Goal: Check status: Check status

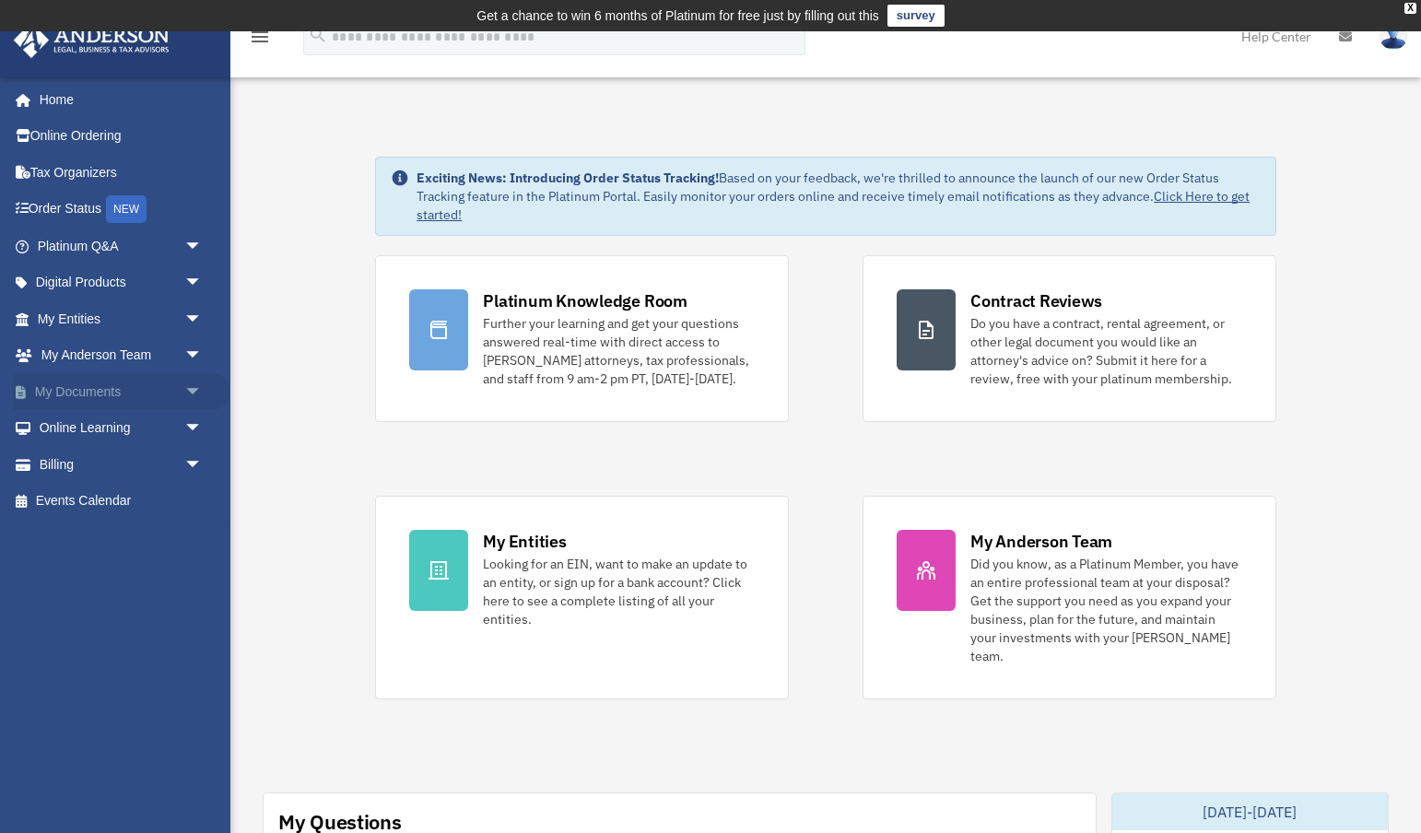
click at [190, 388] on span "arrow_drop_down" at bounding box center [202, 392] width 37 height 38
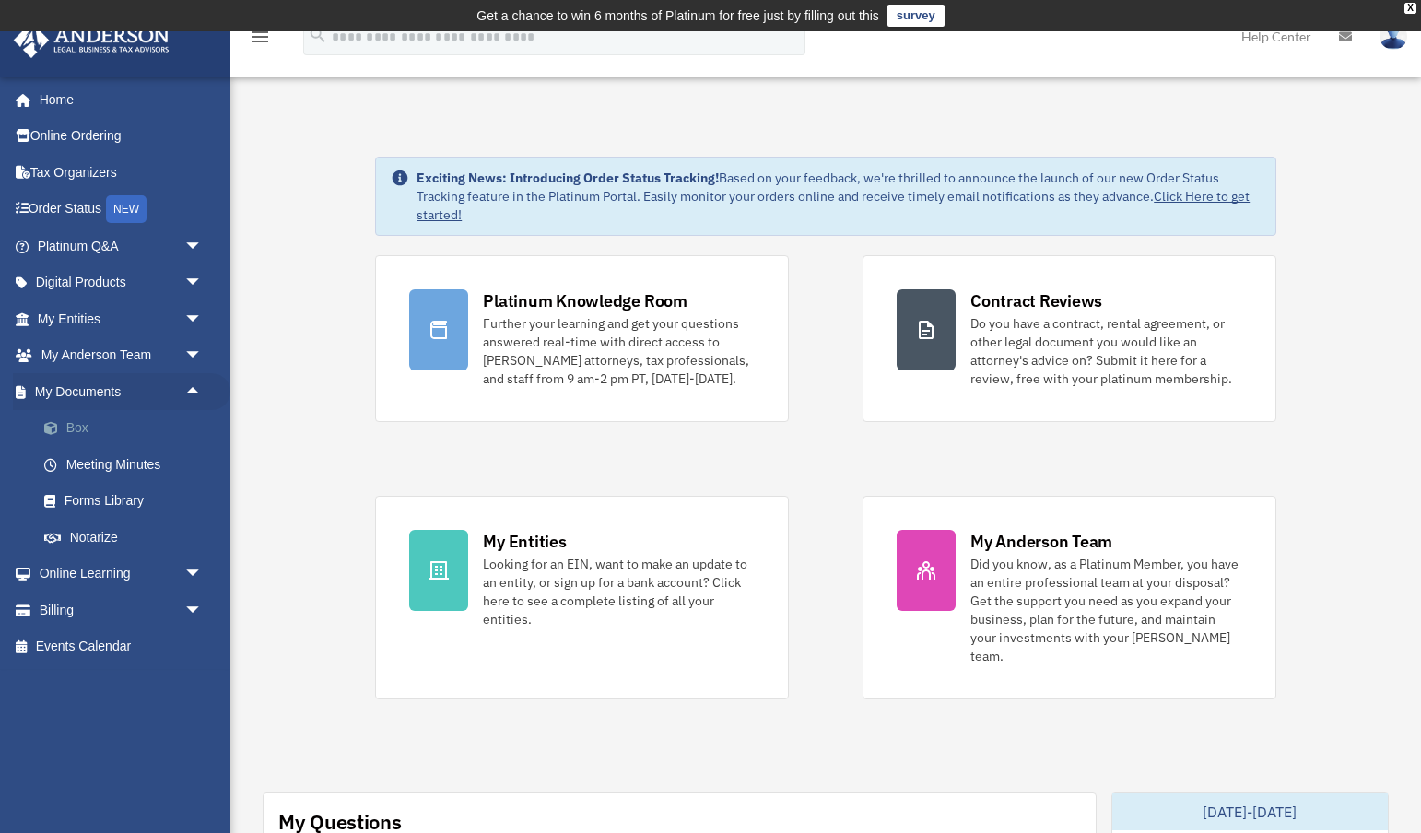
click at [85, 417] on link "Box" at bounding box center [128, 428] width 205 height 37
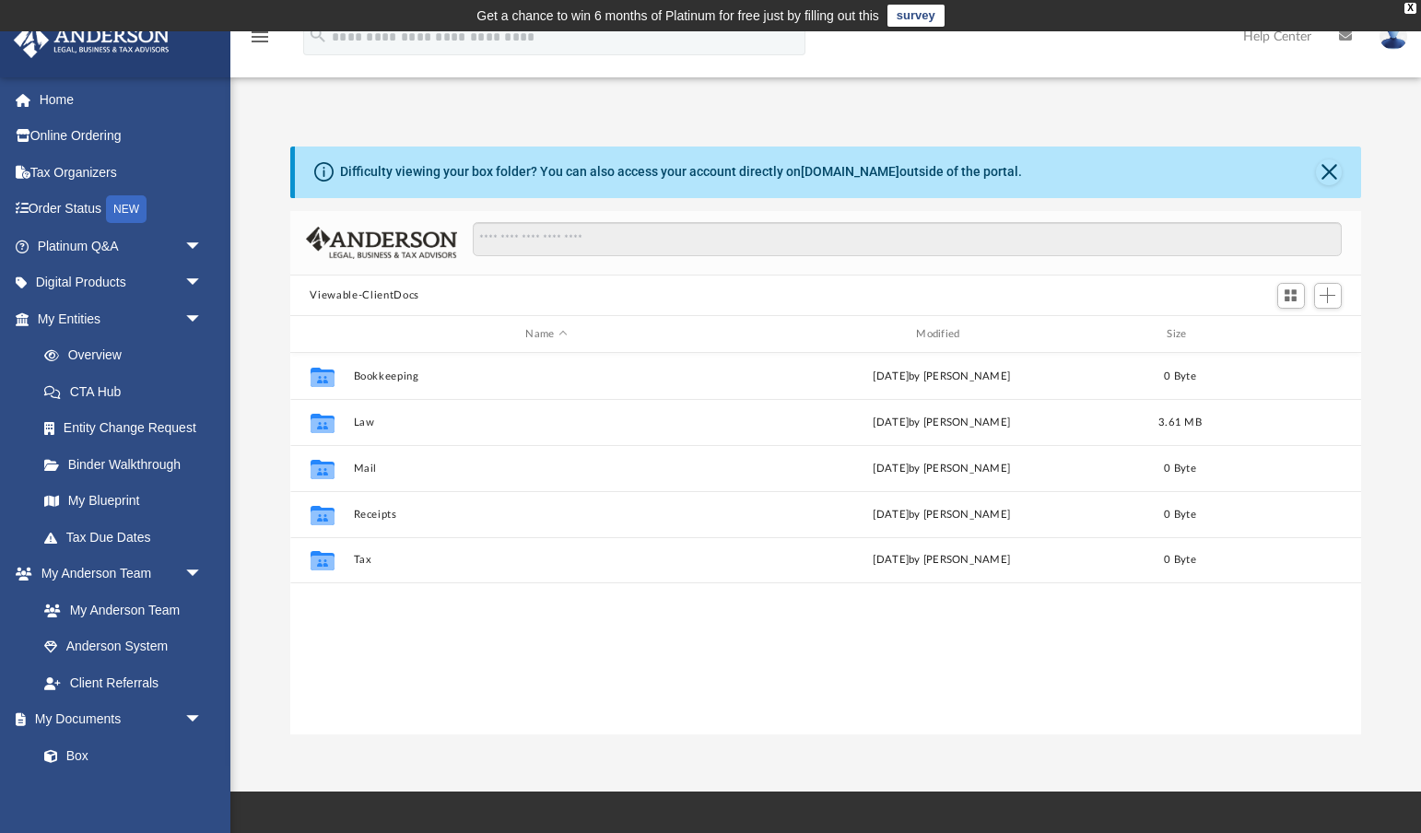
scroll to position [1, 1]
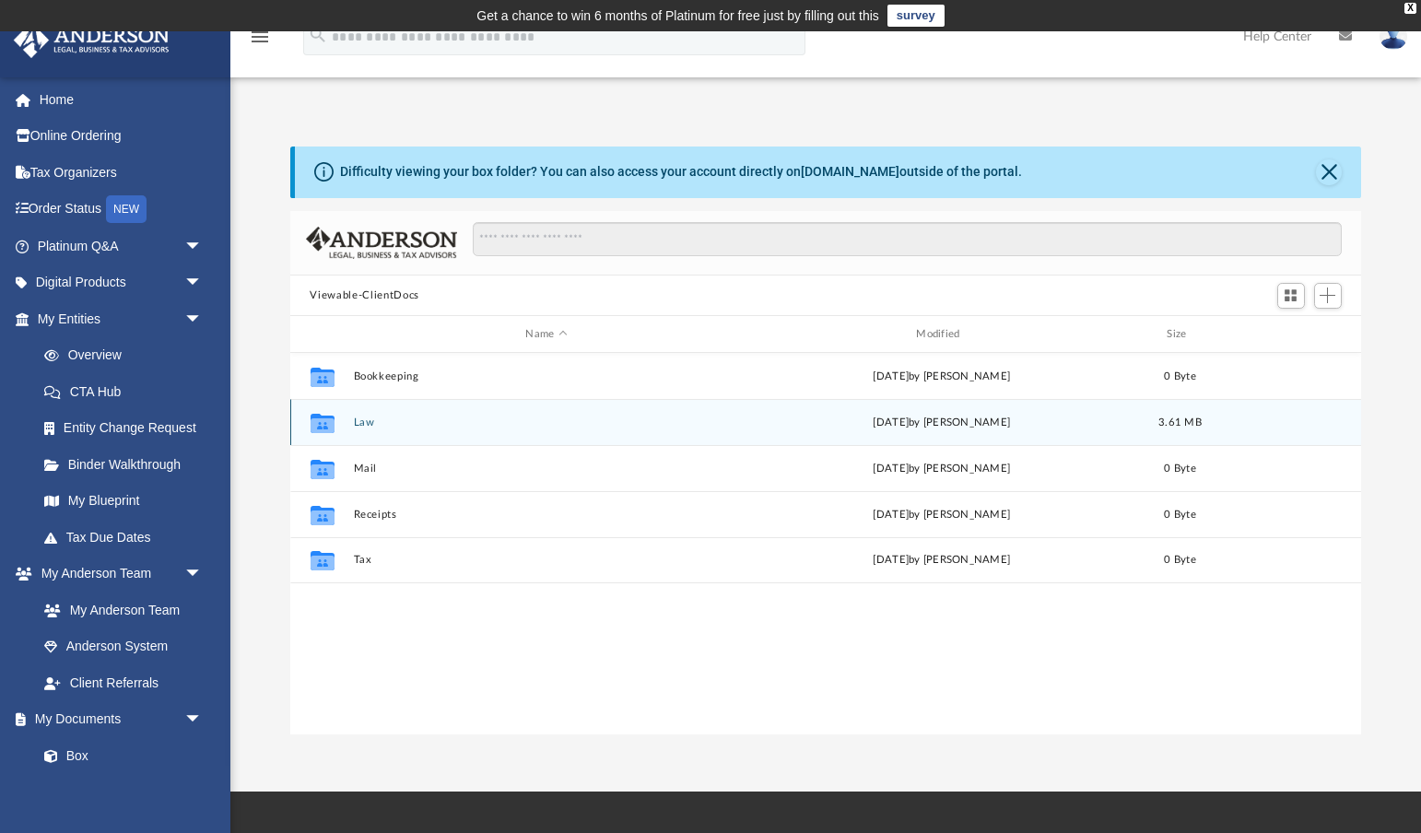
click at [361, 422] on button "Law" at bounding box center [546, 422] width 387 height 12
click at [388, 421] on button "Royal One Holdings LLC" at bounding box center [546, 422] width 387 height 12
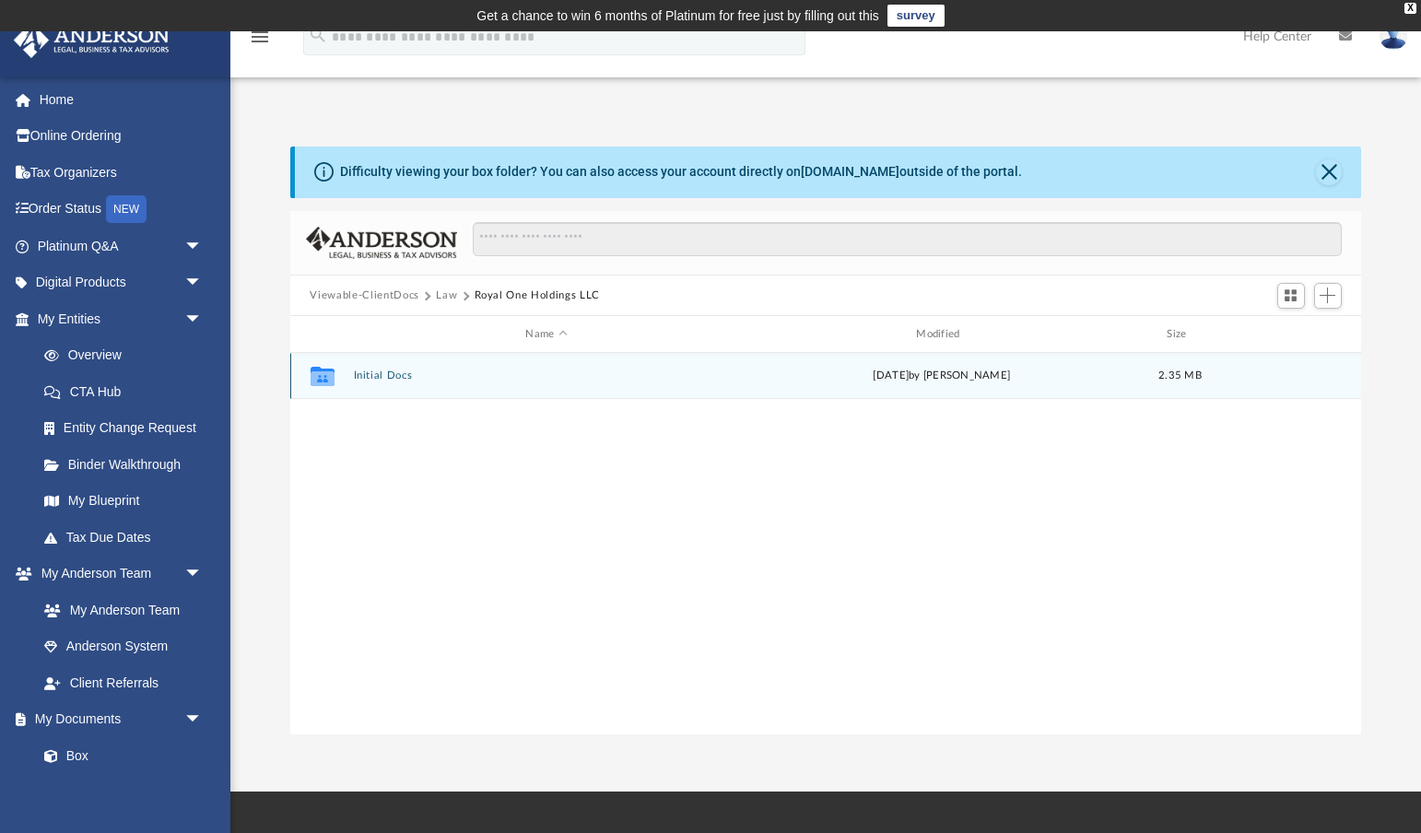
click at [397, 373] on button "Initial Docs" at bounding box center [546, 376] width 387 height 12
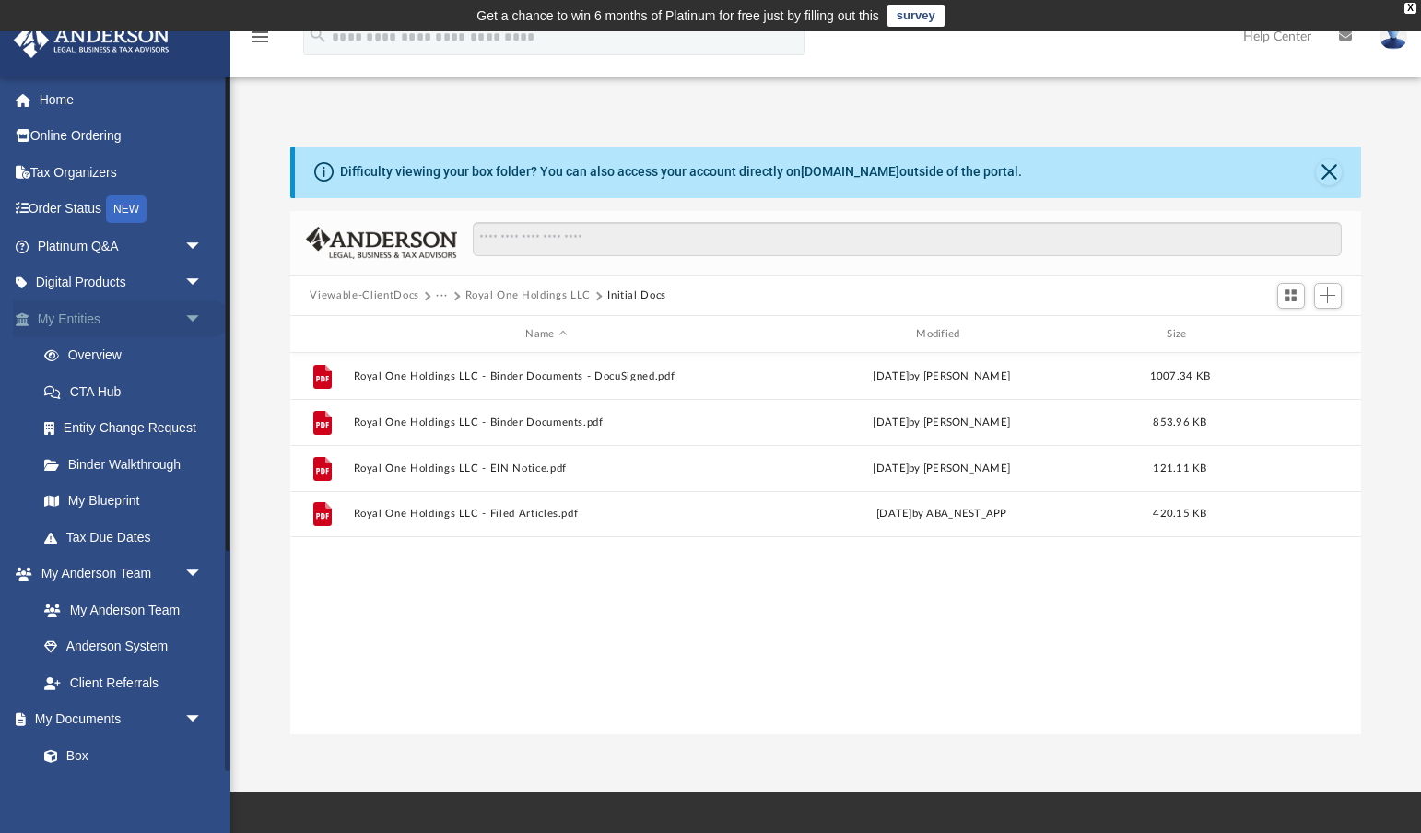
click at [88, 311] on link "My Entities arrow_drop_down" at bounding box center [121, 318] width 217 height 37
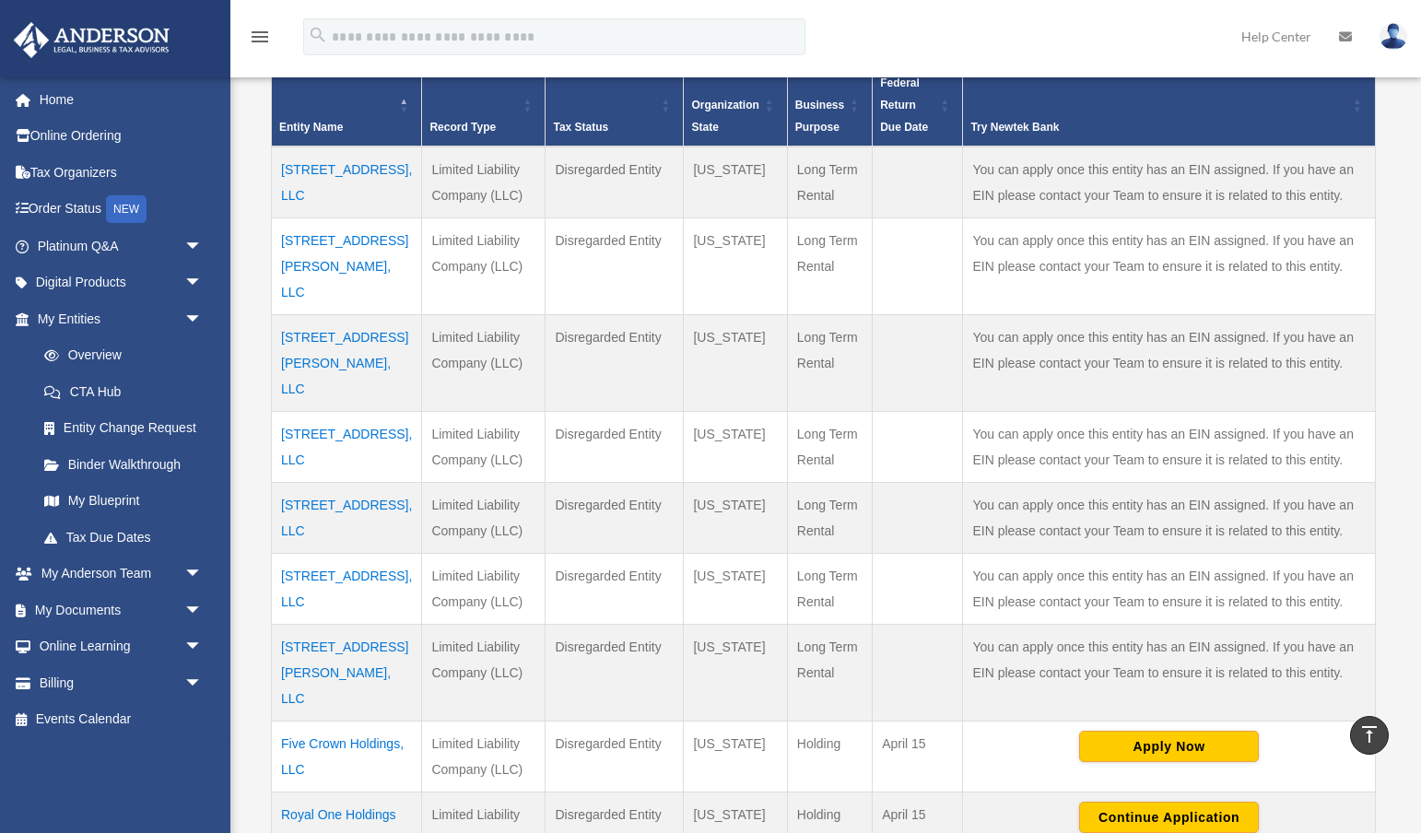
scroll to position [447, 0]
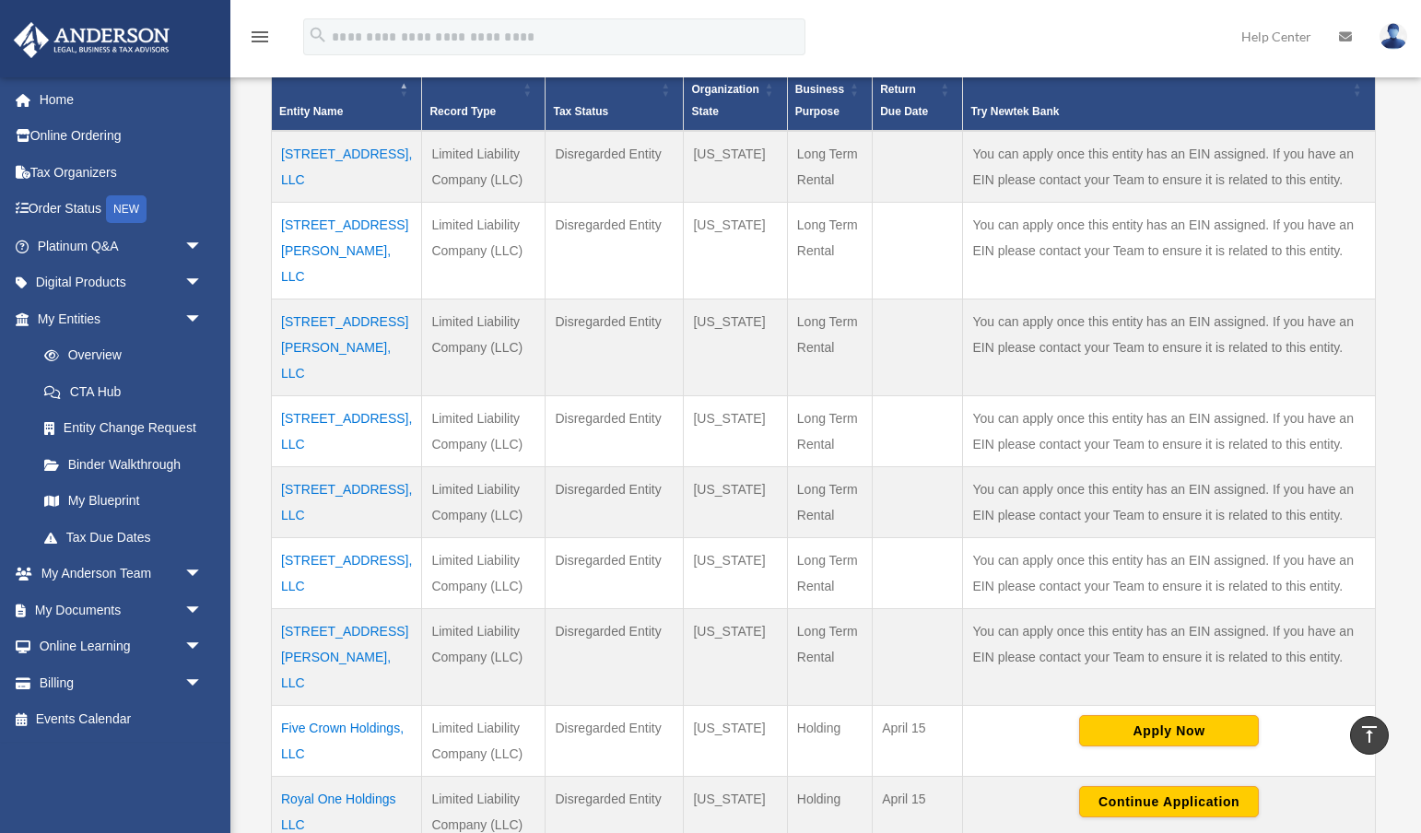
click at [310, 776] on td "Royal One Holdings LLC" at bounding box center [347, 812] width 150 height 72
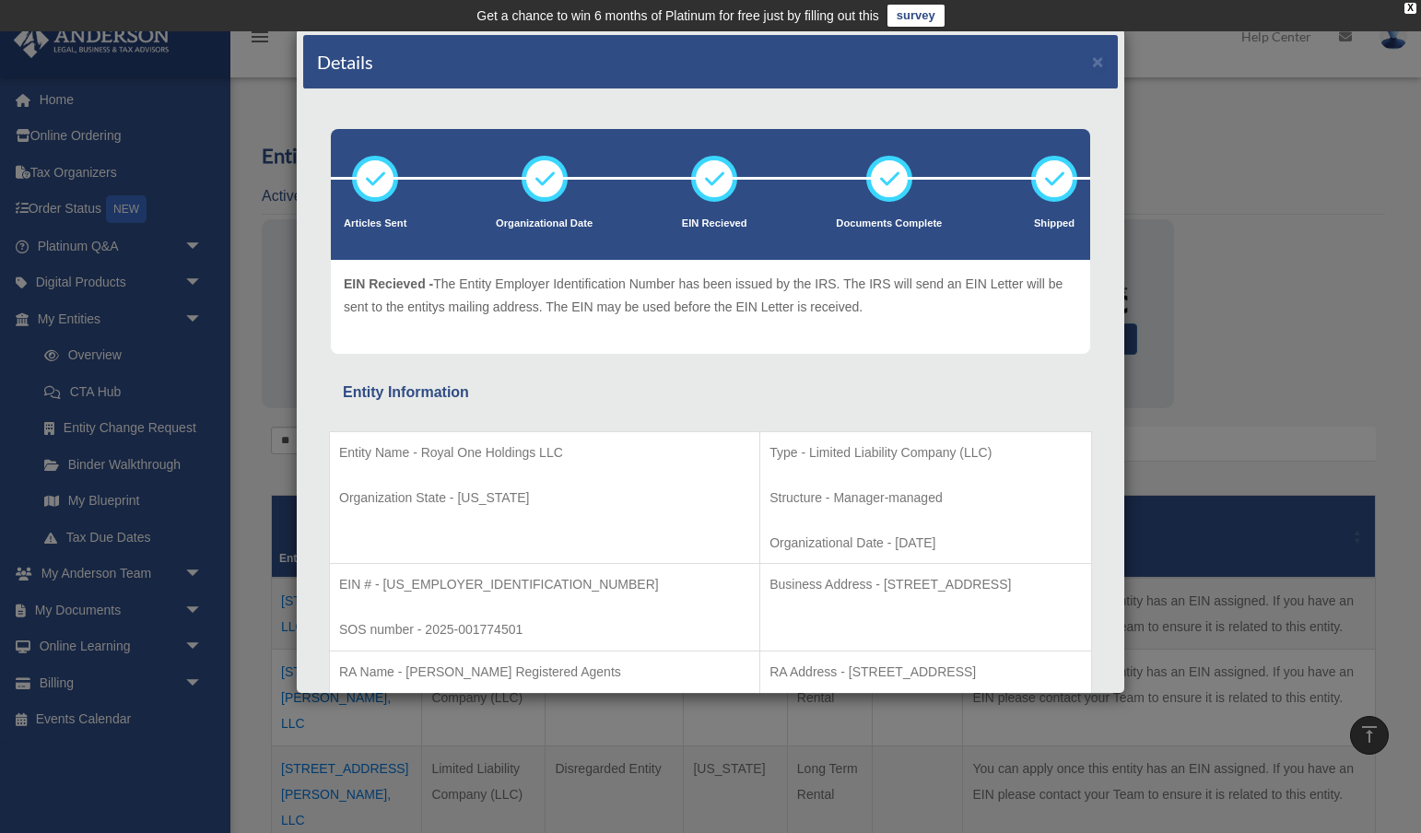
scroll to position [0, 0]
click at [1101, 61] on button "×" at bounding box center [1098, 61] width 12 height 19
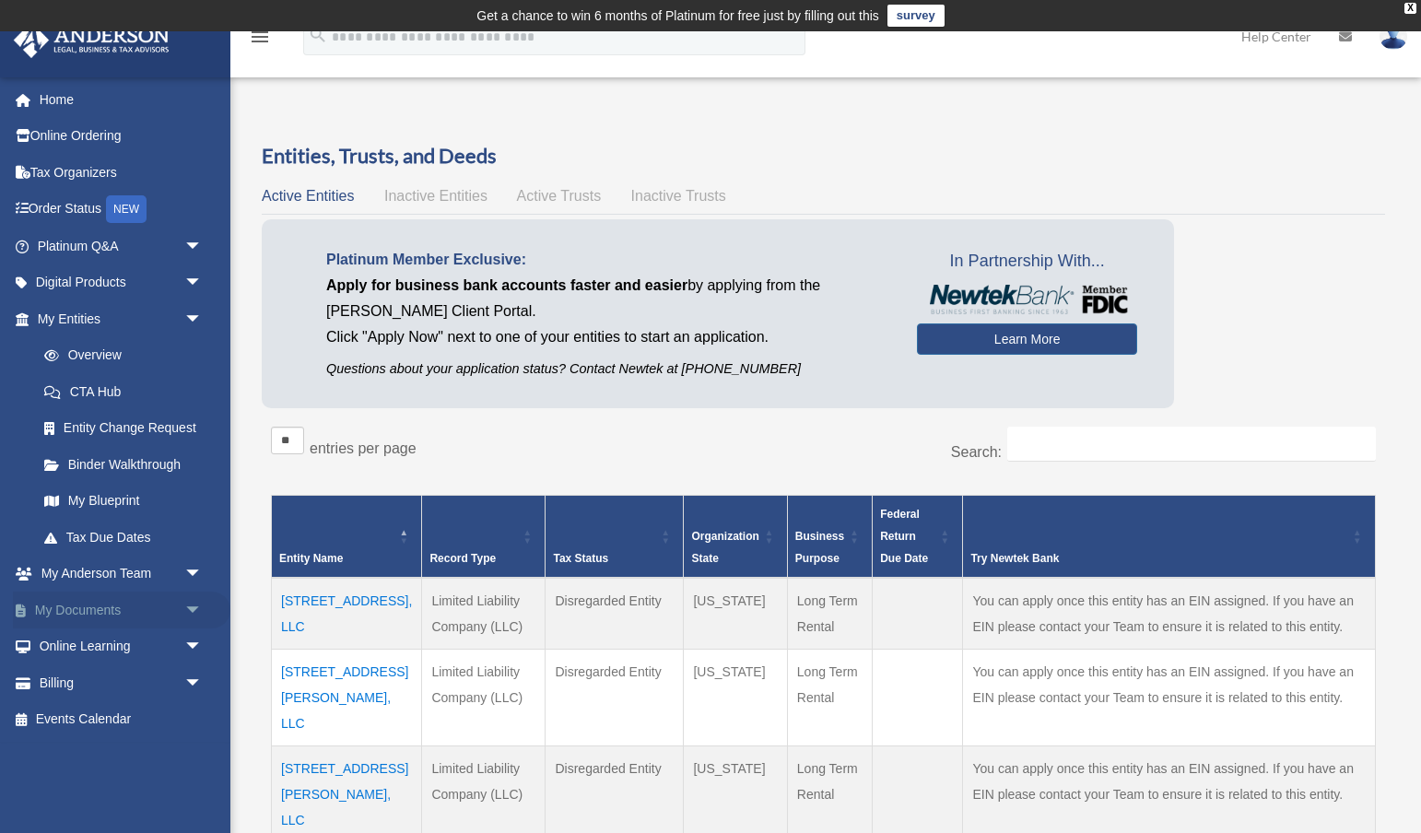
click at [194, 601] on span "arrow_drop_down" at bounding box center [202, 611] width 37 height 38
click at [253, 462] on div "Entities, Trusts, and Deeds Active Entities Inactive Entities Active Trusts Ina…" at bounding box center [823, 759] width 1149 height 1234
click at [91, 211] on link "Order Status NEW" at bounding box center [121, 210] width 217 height 38
